Goal: Task Accomplishment & Management: Manage account settings

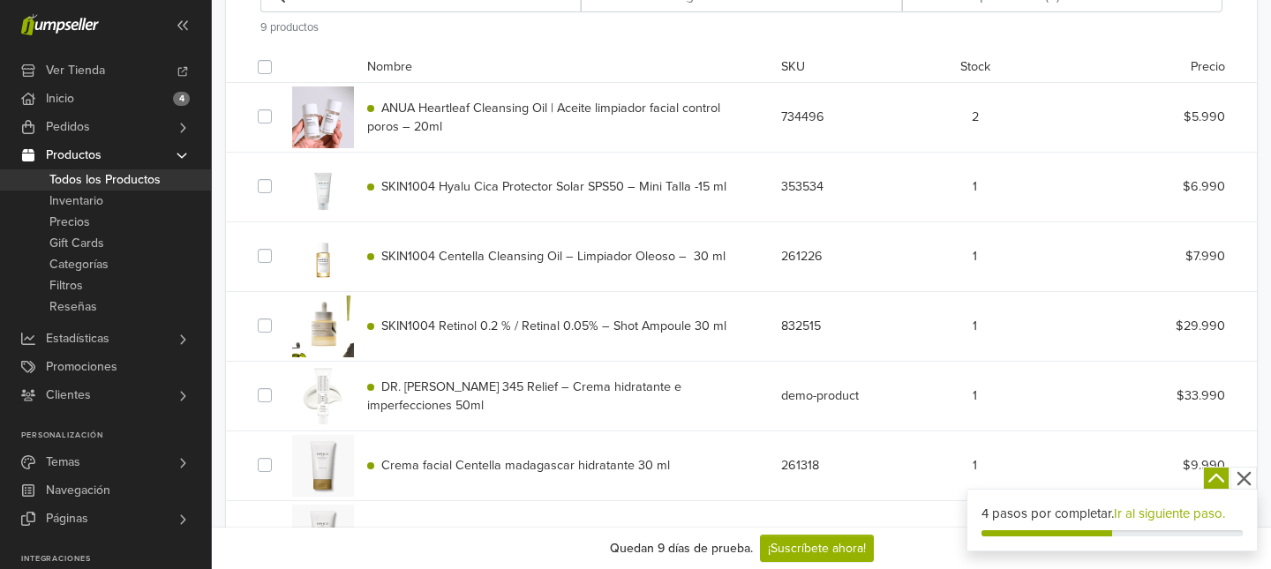
scroll to position [376, 0]
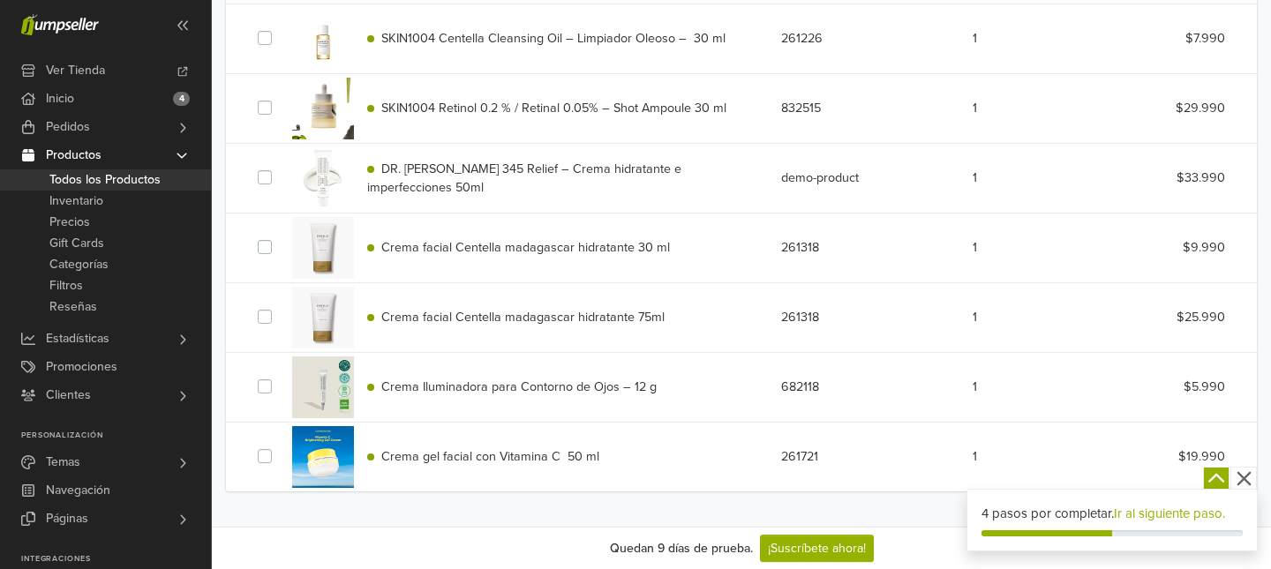
click at [692, 474] on div "Crema gel facial con Vitamina C 50 ml 261721 1 $19.990" at bounding box center [742, 457] width 994 height 69
click at [625, 461] on div "Crema gel facial con Vitamina C 50 ml" at bounding box center [561, 457] width 414 height 19
click at [511, 463] on span "Crema gel facial con Vitamina C 50 ml" at bounding box center [490, 456] width 218 height 15
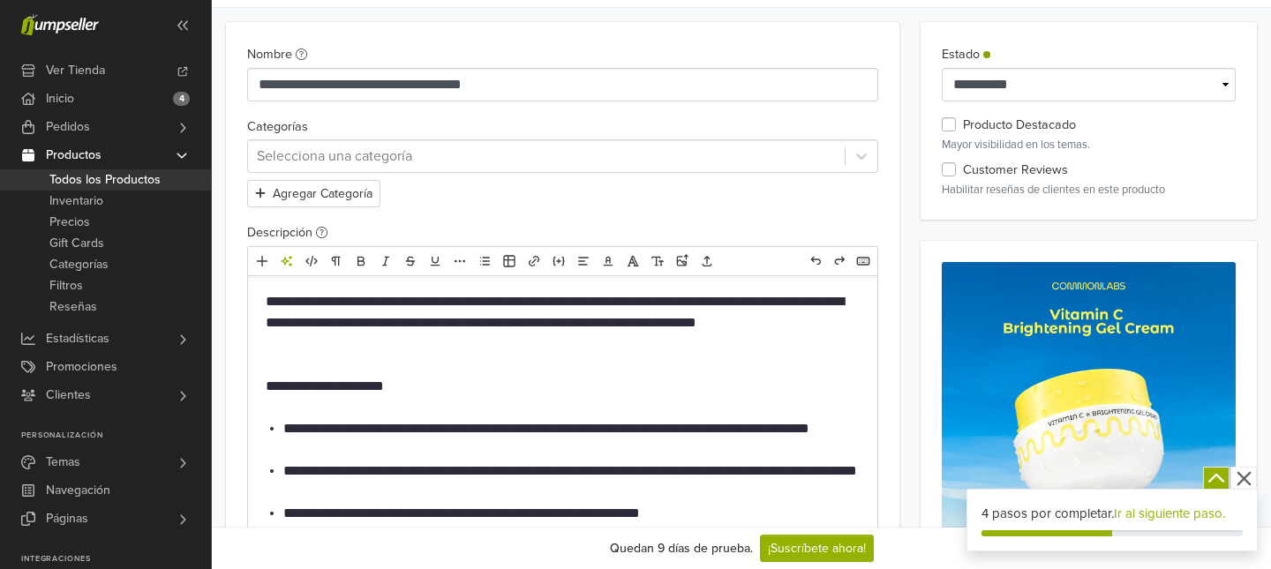
scroll to position [376, 0]
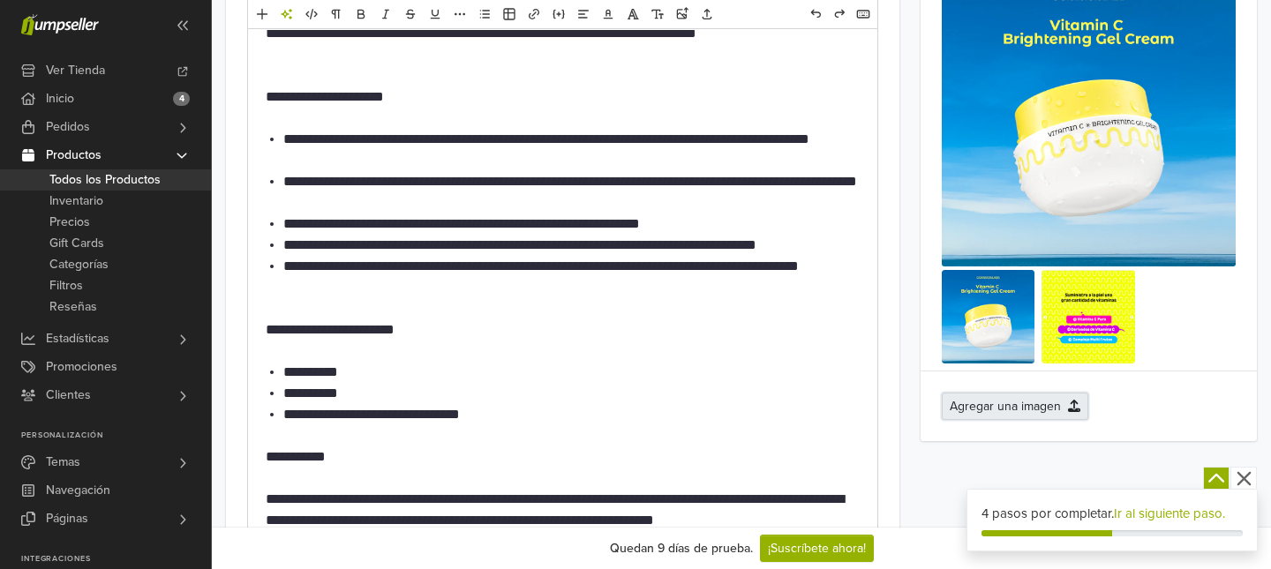
click at [1058, 402] on button "Agregar una imagen" at bounding box center [1015, 406] width 147 height 27
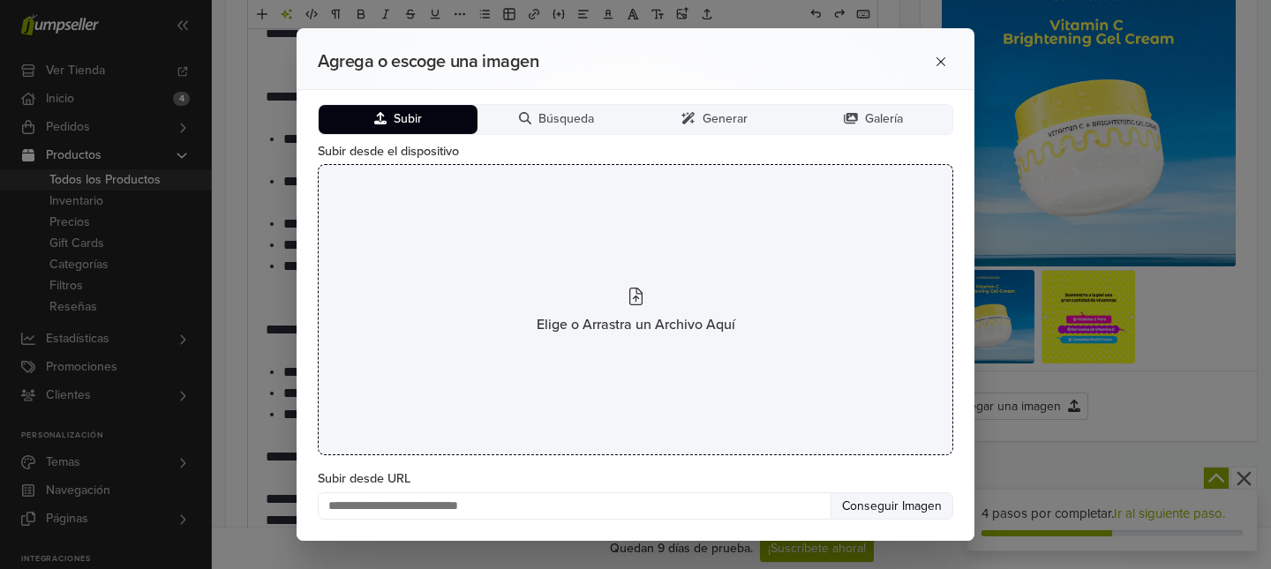
click at [606, 304] on div "Elige o Arrastra un Archivo Aquí" at bounding box center [636, 309] width 636 height 291
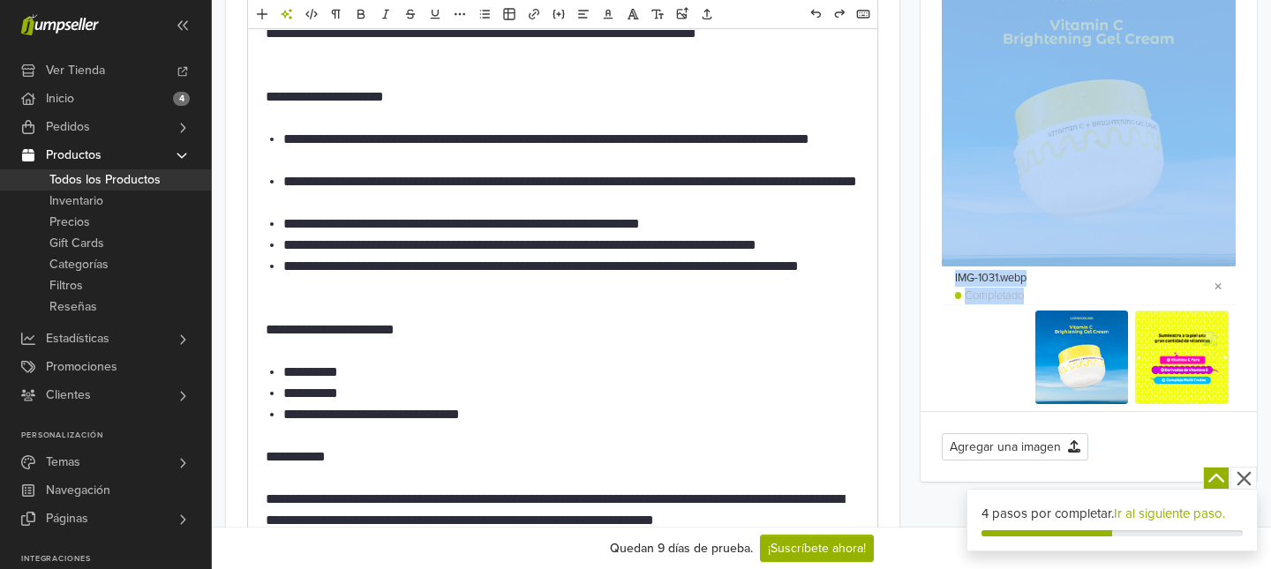
drag, startPoint x: 1183, startPoint y: 360, endPoint x: 1089, endPoint y: 154, distance: 226.0
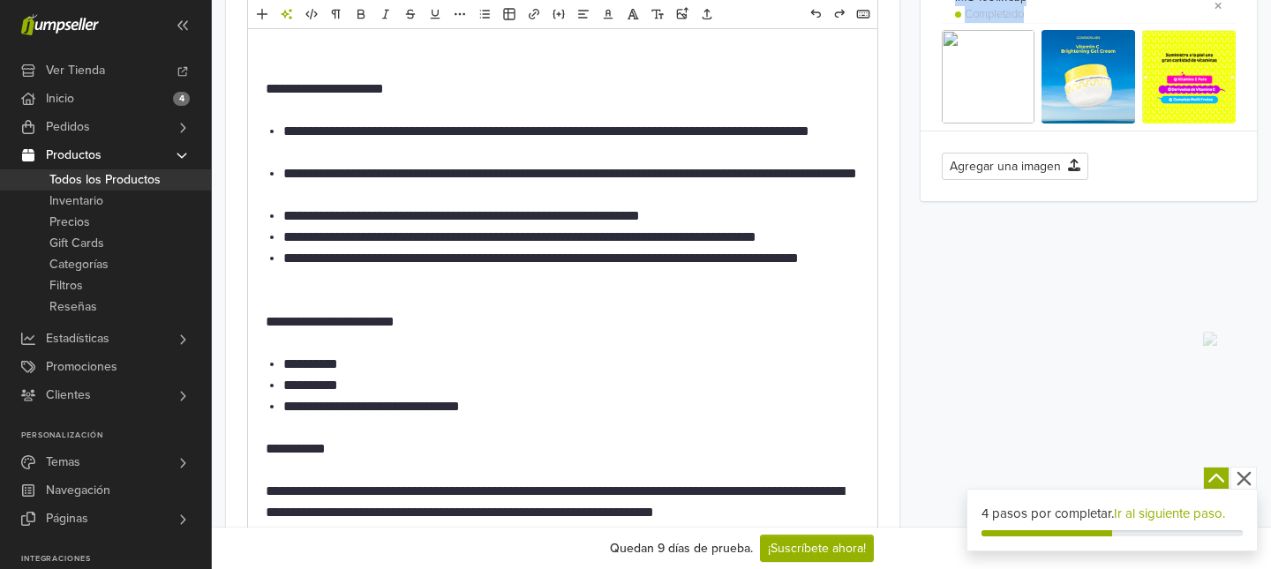
scroll to position [386, 0]
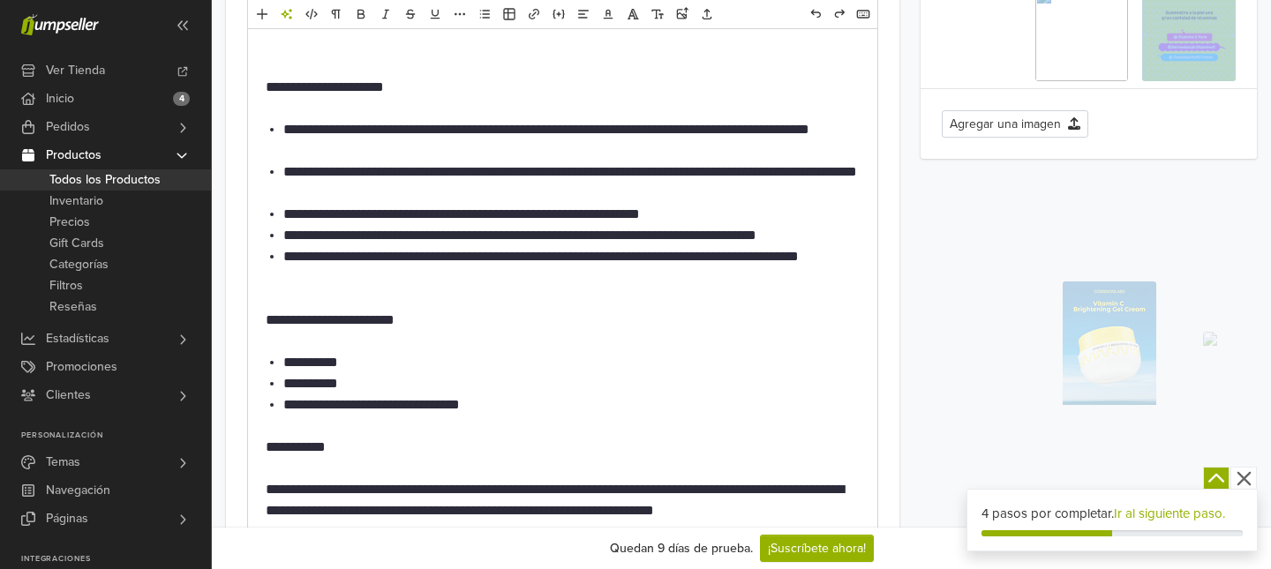
drag, startPoint x: 1113, startPoint y: 334, endPoint x: 979, endPoint y: 276, distance: 145.9
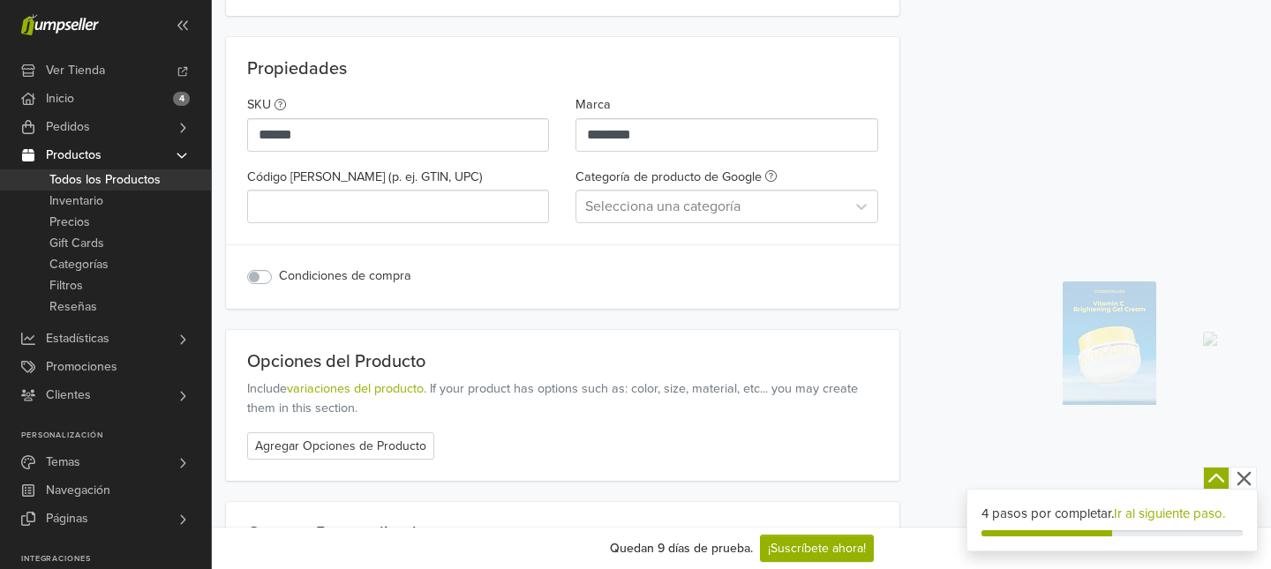
scroll to position [2059, 0]
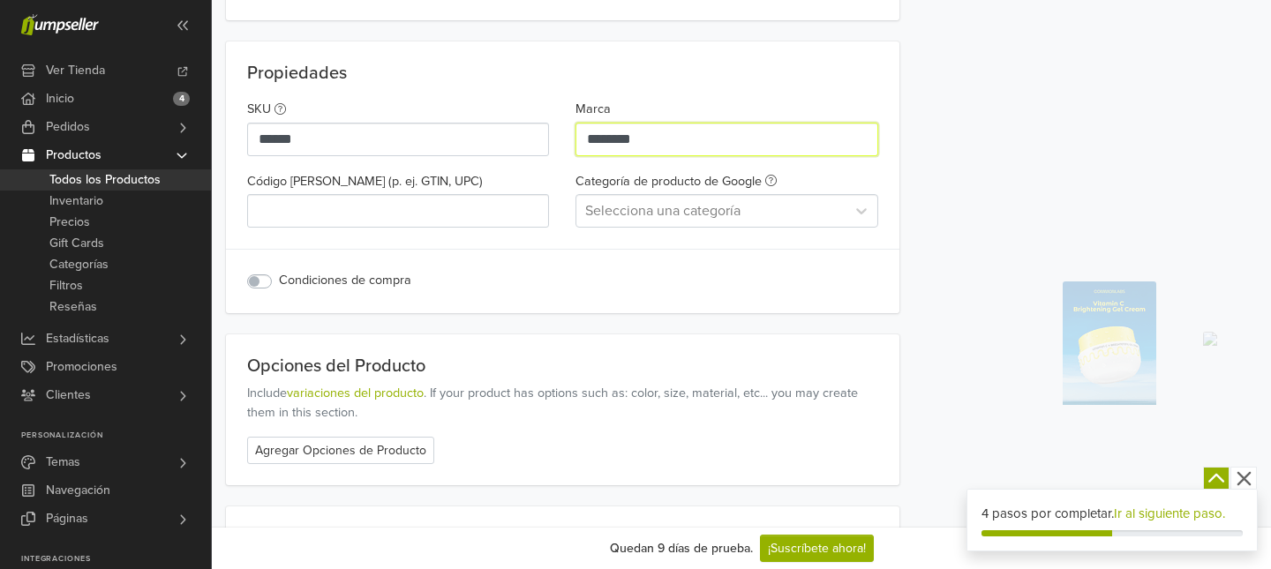
click at [681, 132] on input "********" at bounding box center [727, 140] width 302 height 34
click at [591, 139] on input "********" at bounding box center [727, 140] width 302 height 34
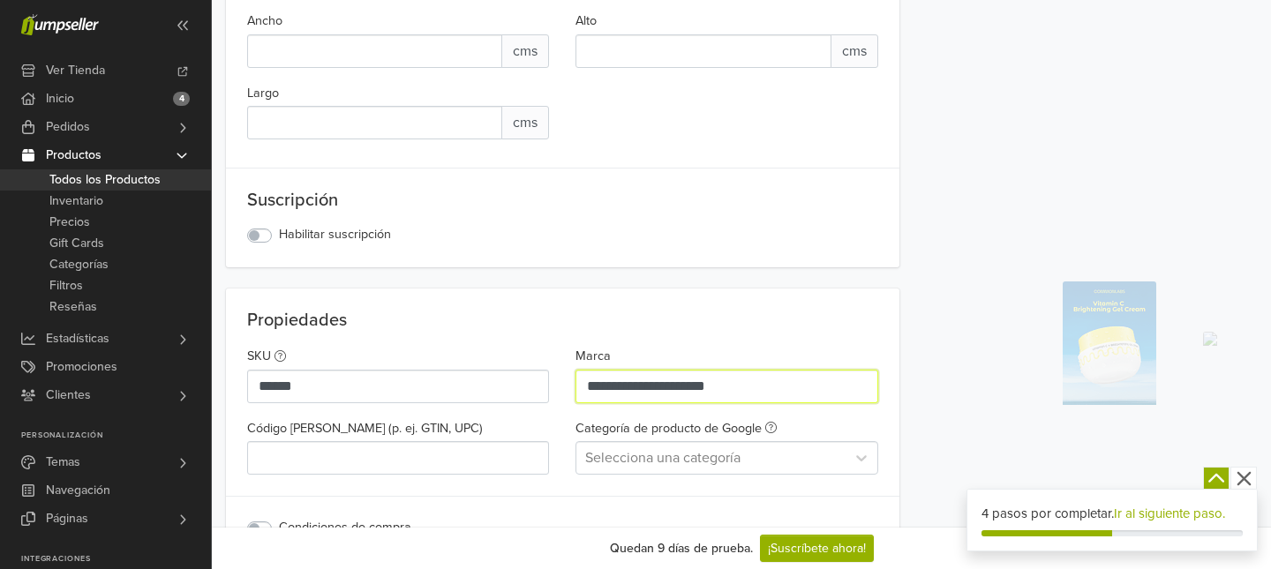
scroll to position [1817, 0]
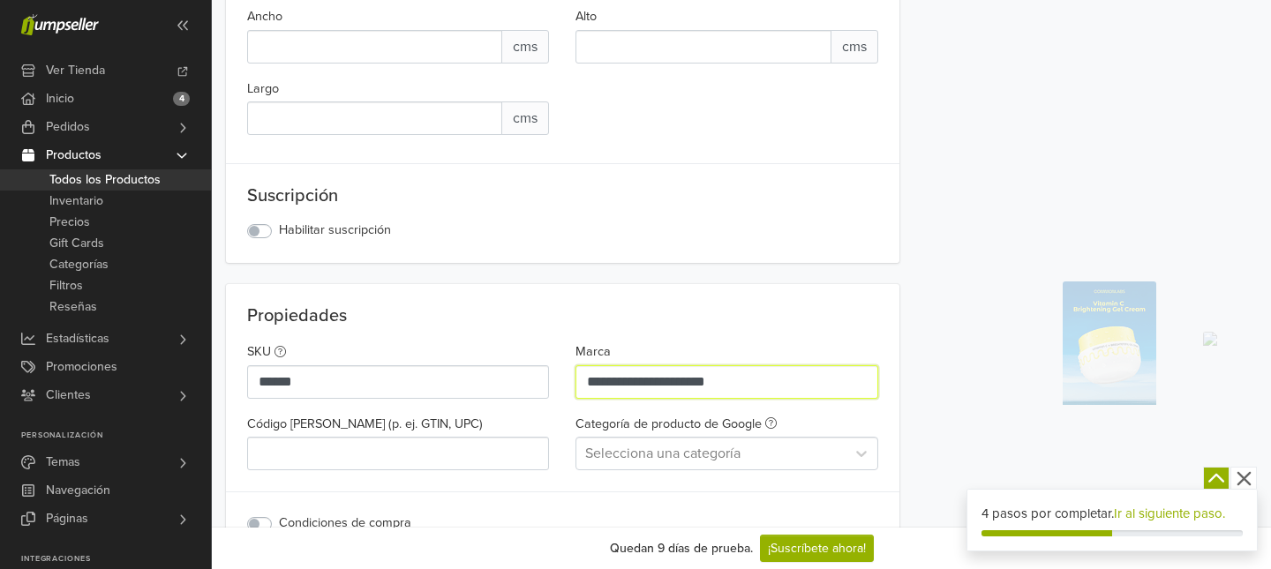
click at [640, 380] on input "**********" at bounding box center [727, 382] width 302 height 34
drag, startPoint x: 784, startPoint y: 377, endPoint x: 699, endPoint y: 377, distance: 84.7
click at [699, 377] on input "**********" at bounding box center [727, 382] width 302 height 34
type input "**********"
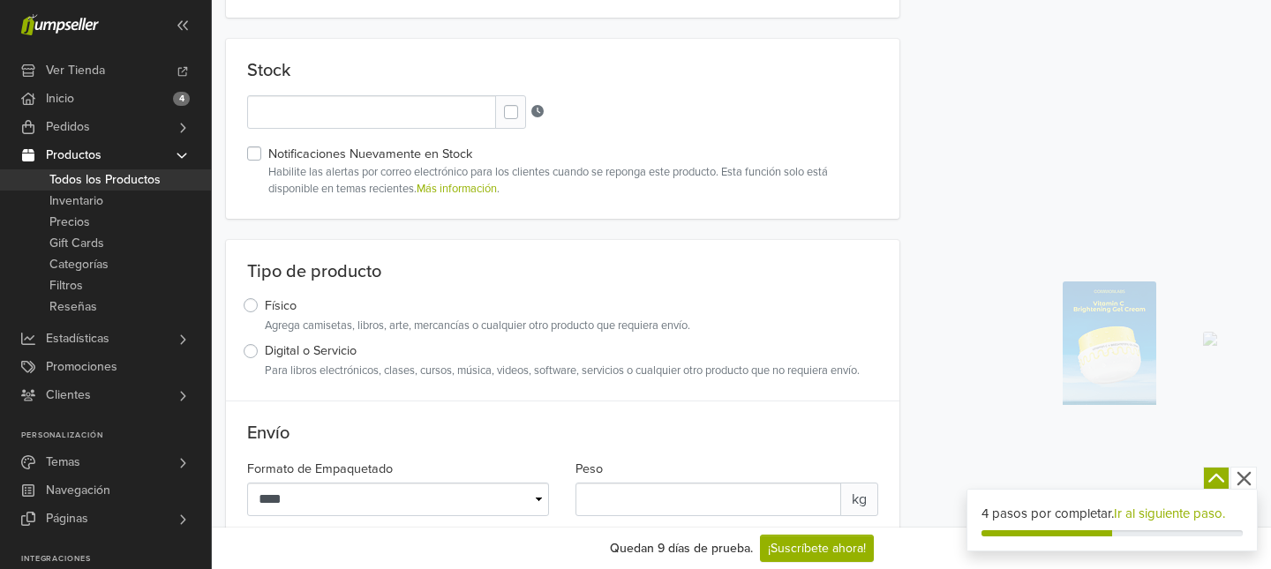
scroll to position [0, 0]
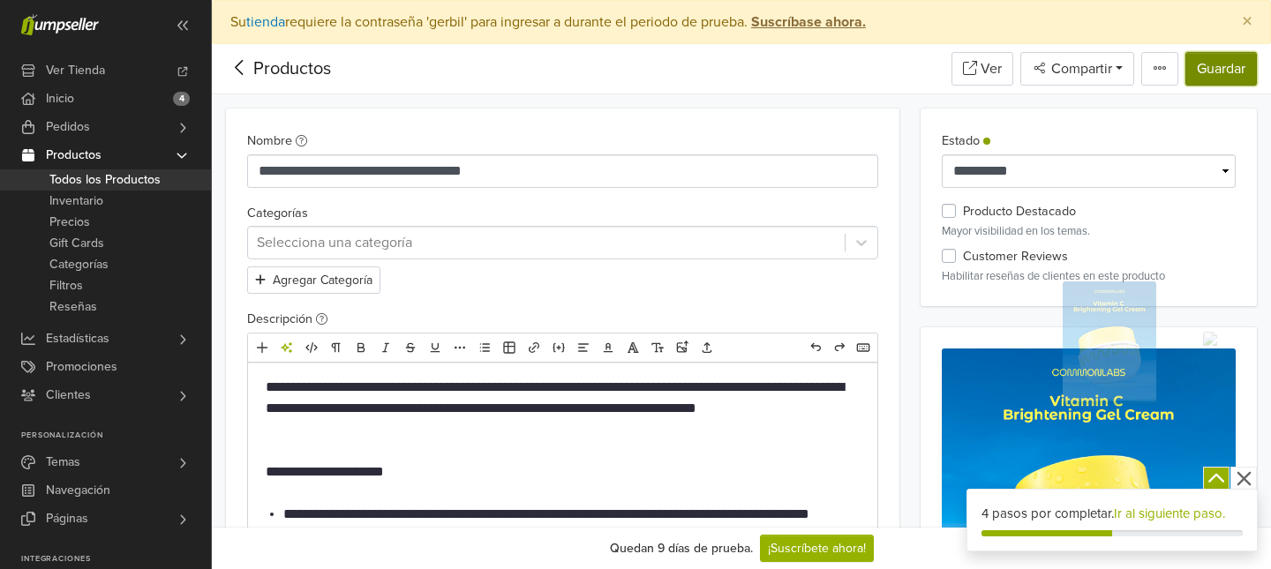
click at [1221, 78] on button "Guardar" at bounding box center [1222, 69] width 72 height 34
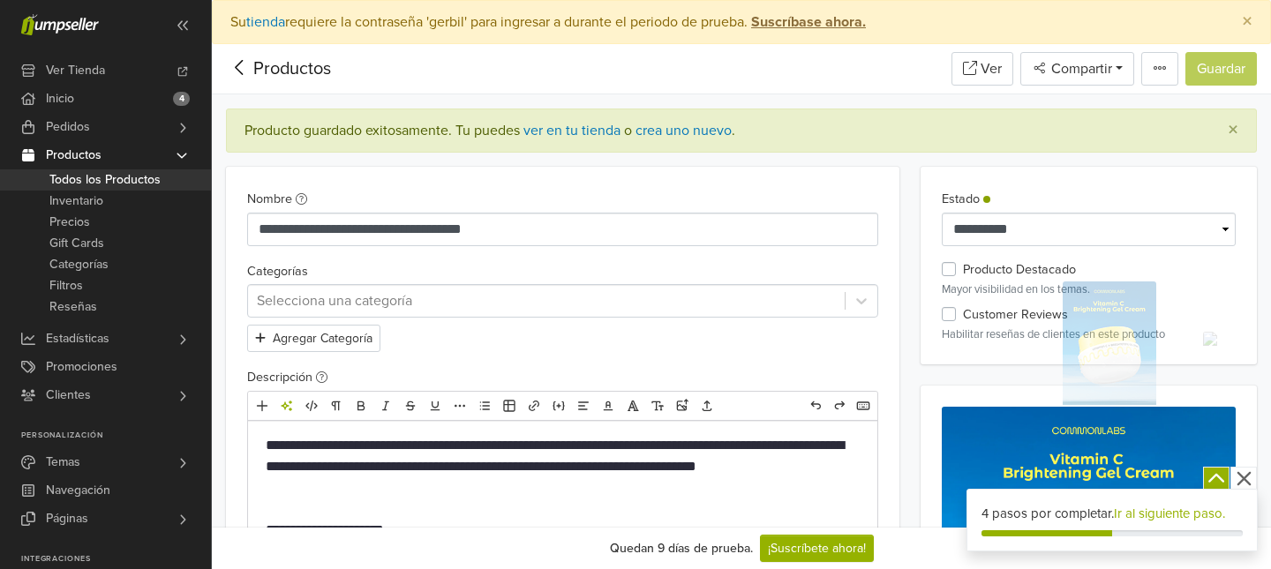
click at [117, 180] on span "Todos los Productos" at bounding box center [104, 179] width 111 height 21
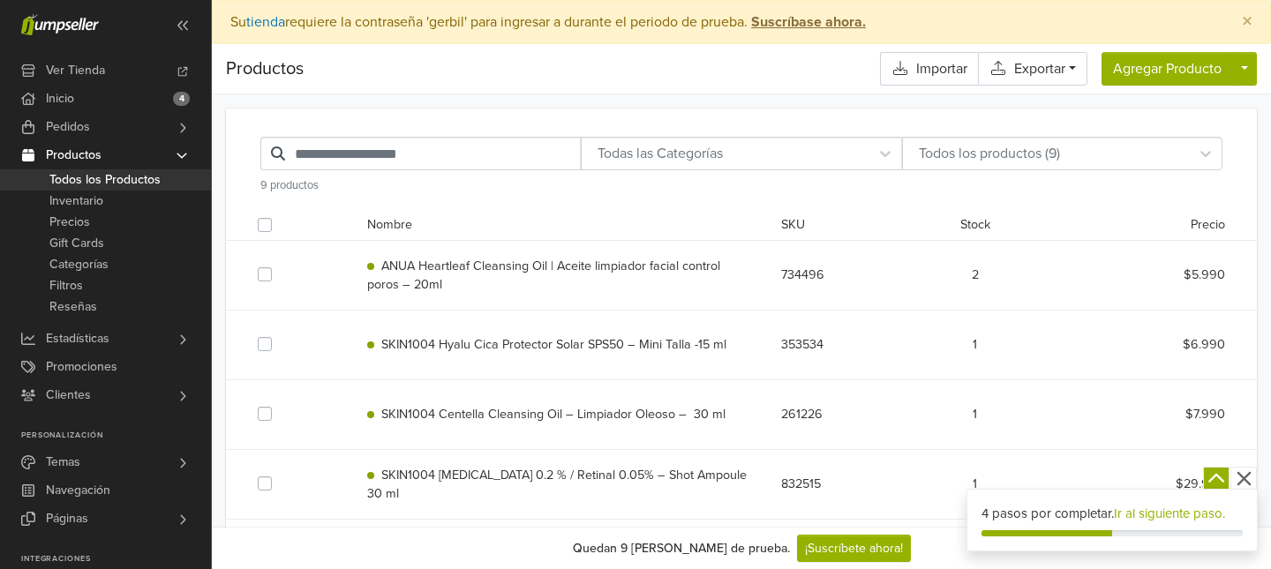
scroll to position [376, 0]
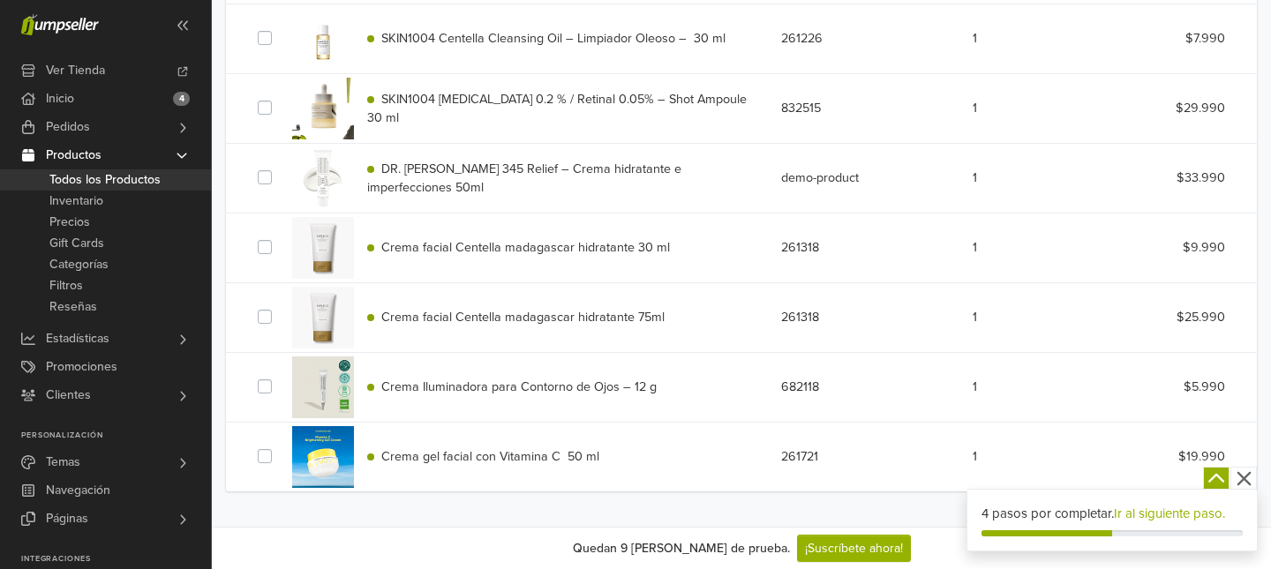
click at [498, 456] on span "Crema gel facial con Vitamina C 50 ml" at bounding box center [490, 456] width 218 height 15
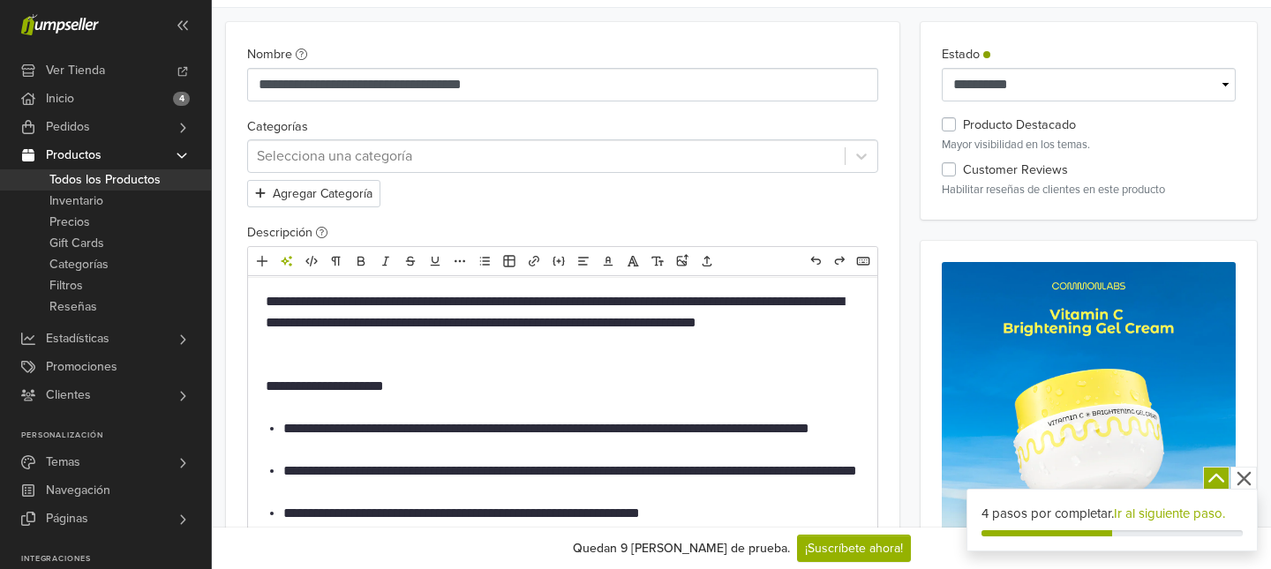
scroll to position [376, 0]
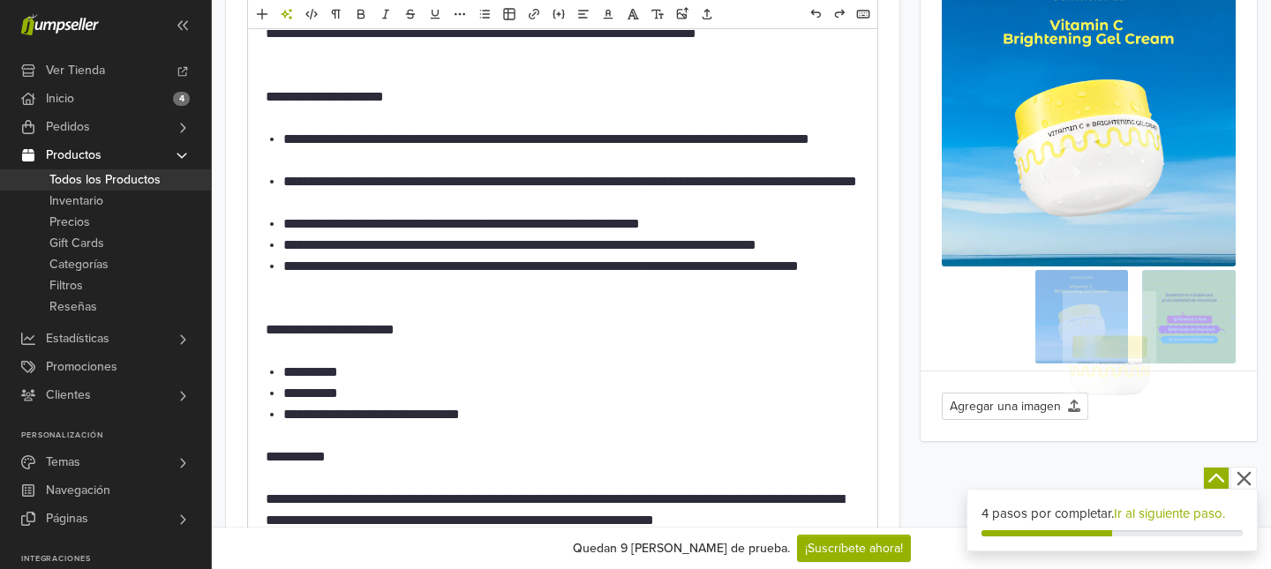
drag, startPoint x: 1086, startPoint y: 341, endPoint x: 965, endPoint y: 289, distance: 131.7
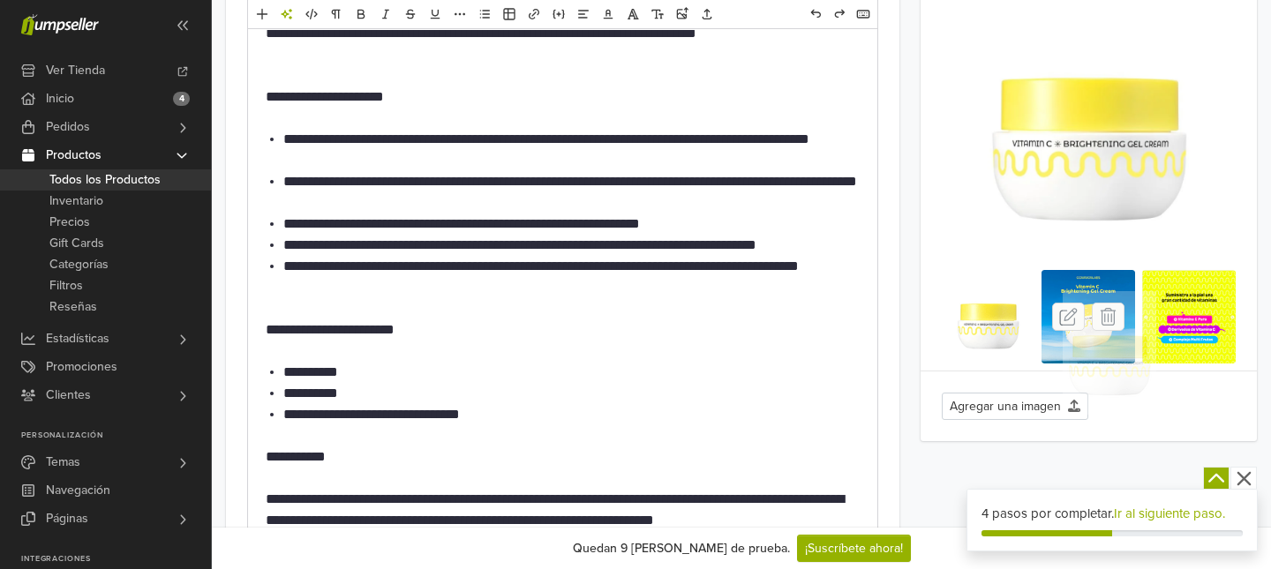
scroll to position [0, 0]
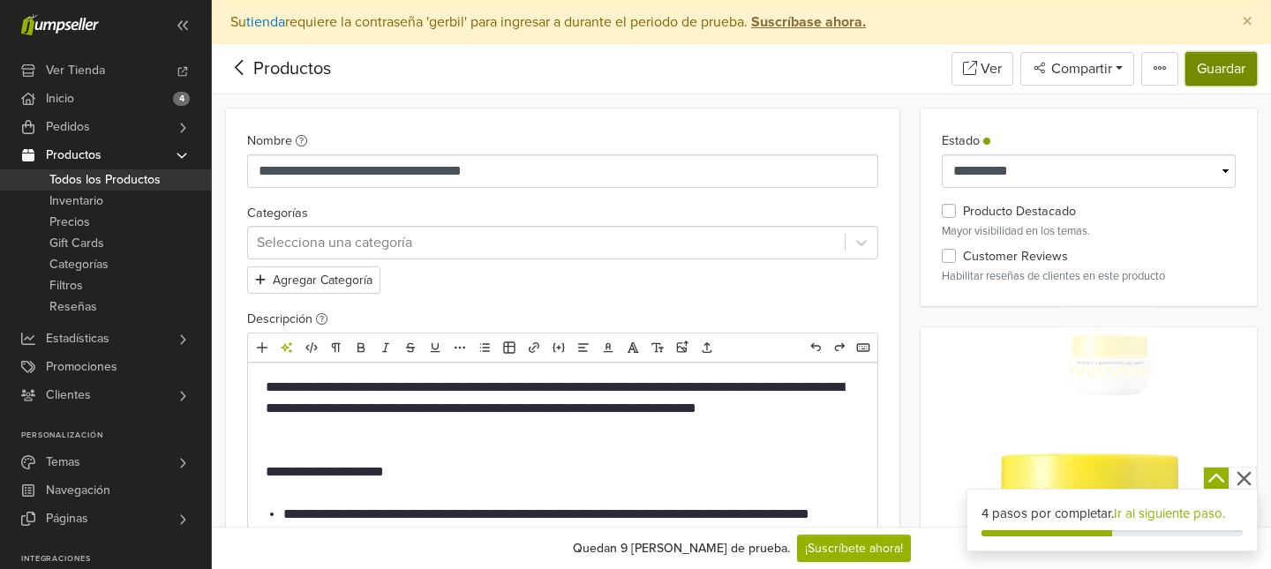
click at [1222, 76] on button "Guardar" at bounding box center [1222, 69] width 72 height 34
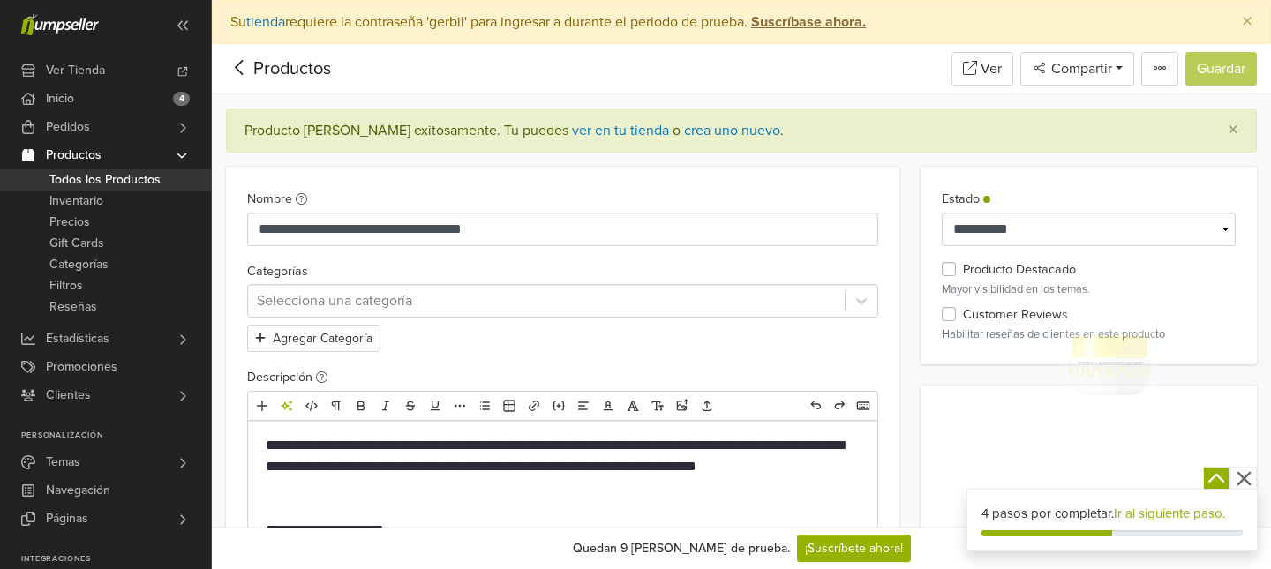
click at [124, 177] on span "Todos los Productos" at bounding box center [104, 179] width 111 height 21
